Goal: Task Accomplishment & Management: Use online tool/utility

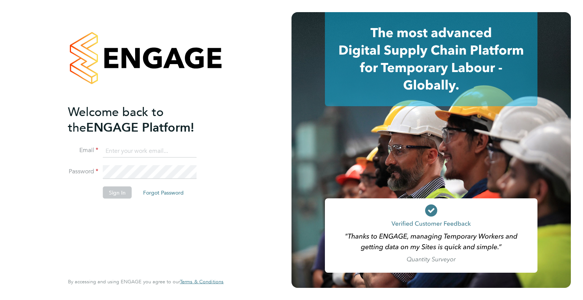
type input "Dharmisha.gohil@uk.g4s.com"
click at [129, 194] on button "Sign In" at bounding box center [117, 192] width 29 height 12
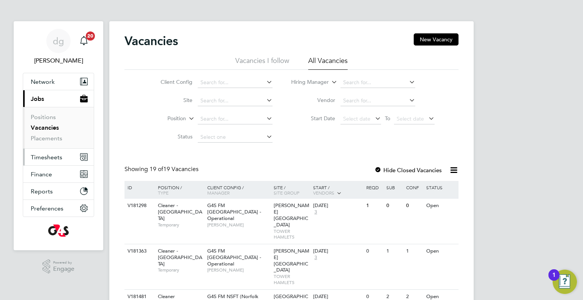
click at [42, 157] on span "Timesheets" at bounding box center [46, 157] width 31 height 7
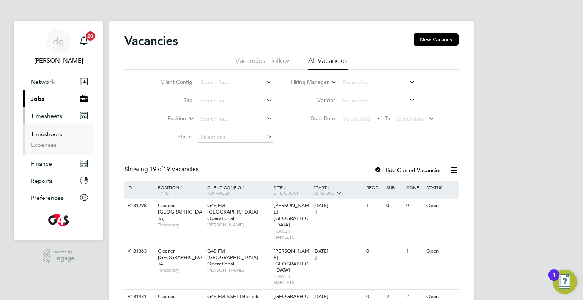
click at [50, 134] on link "Timesheets" at bounding box center [46, 133] width 31 height 7
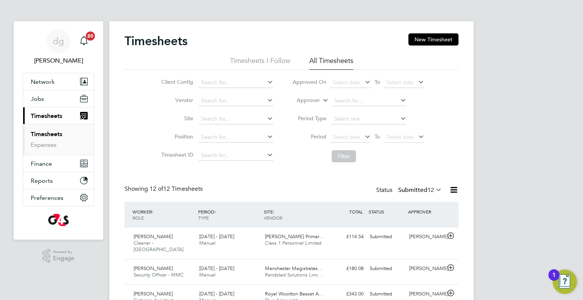
click at [208, 76] on li "Client Config" at bounding box center [215, 83] width 133 height 18
click at [209, 80] on input at bounding box center [235, 82] width 75 height 11
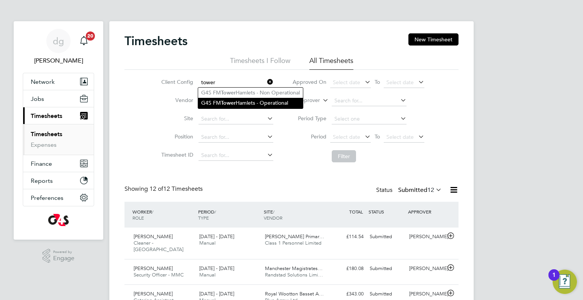
click at [256, 101] on li "G4S FM [GEOGRAPHIC_DATA] - Operational" at bounding box center [250, 103] width 105 height 10
type input "G4S FM [GEOGRAPHIC_DATA] - Operational"
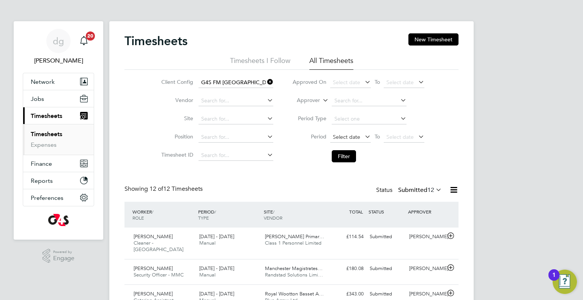
click at [340, 134] on span "Select date" at bounding box center [346, 137] width 27 height 7
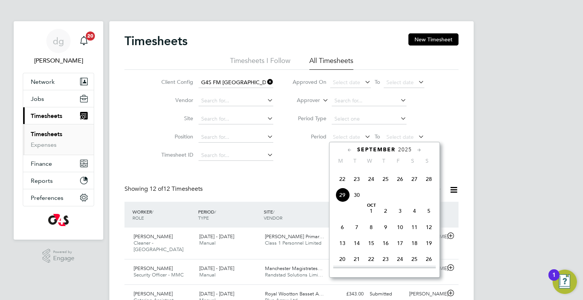
click at [344, 186] on span "22" at bounding box center [342, 179] width 14 height 14
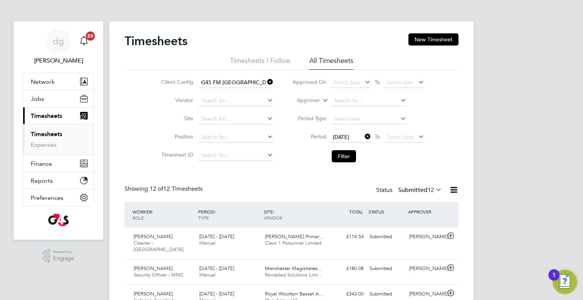
click at [417, 132] on icon at bounding box center [417, 136] width 0 height 11
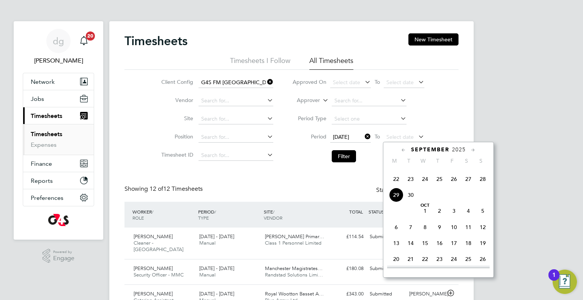
click at [485, 186] on span "28" at bounding box center [482, 179] width 14 height 14
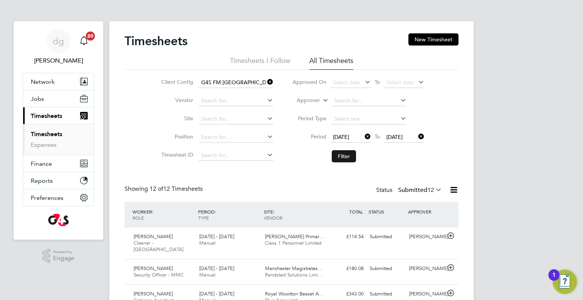
click at [345, 155] on button "Filter" at bounding box center [344, 156] width 24 height 12
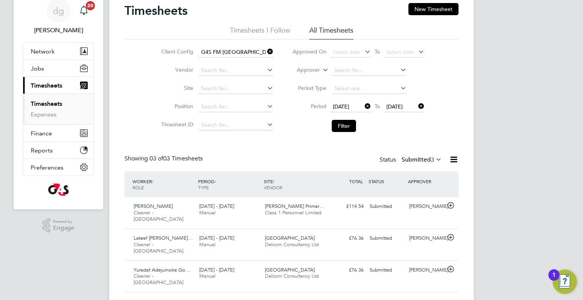
click at [409, 161] on label "Submitted 3" at bounding box center [421, 160] width 40 height 8
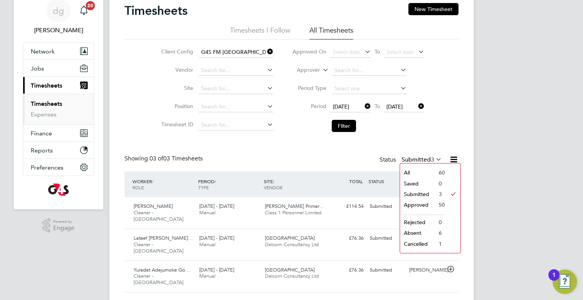
click at [408, 141] on div "Timesheets New Timesheet Timesheets I Follow All Timesheets Client Config G4S F…" at bounding box center [291, 147] width 334 height 289
